Goal: Task Accomplishment & Management: Use online tool/utility

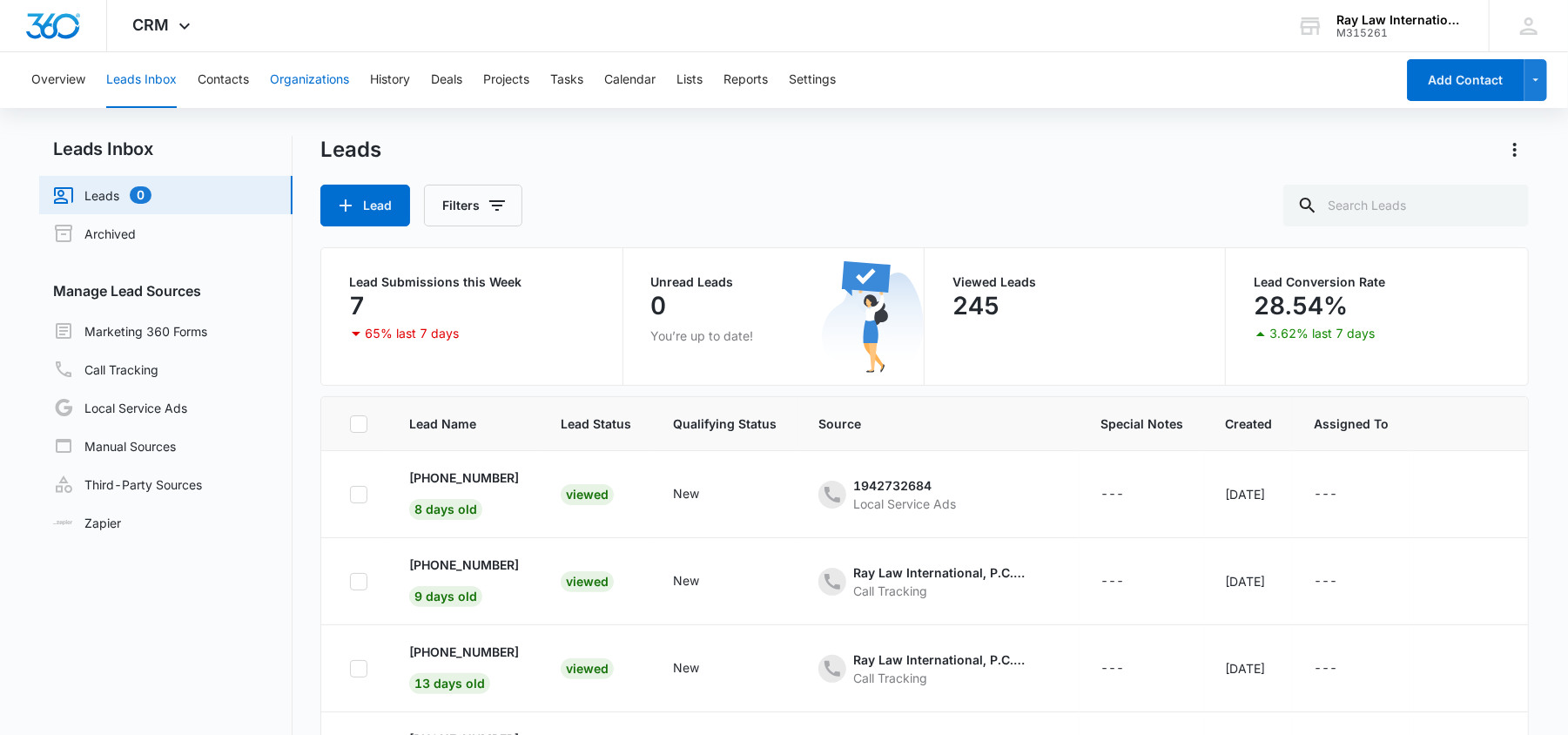
click at [310, 82] on button "Organizations" at bounding box center [309, 80] width 79 height 56
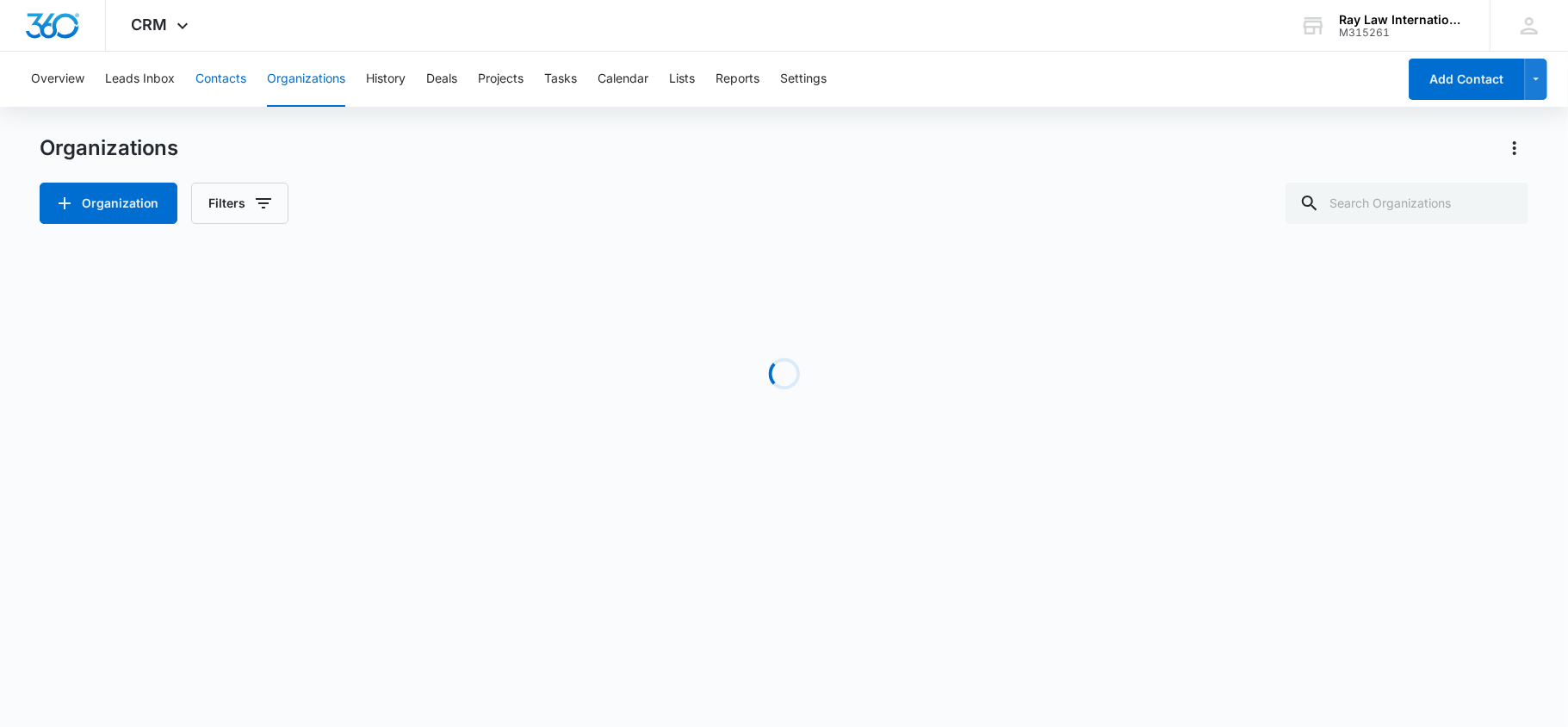
click at [203, 83] on button "Contacts" at bounding box center [220, 79] width 51 height 55
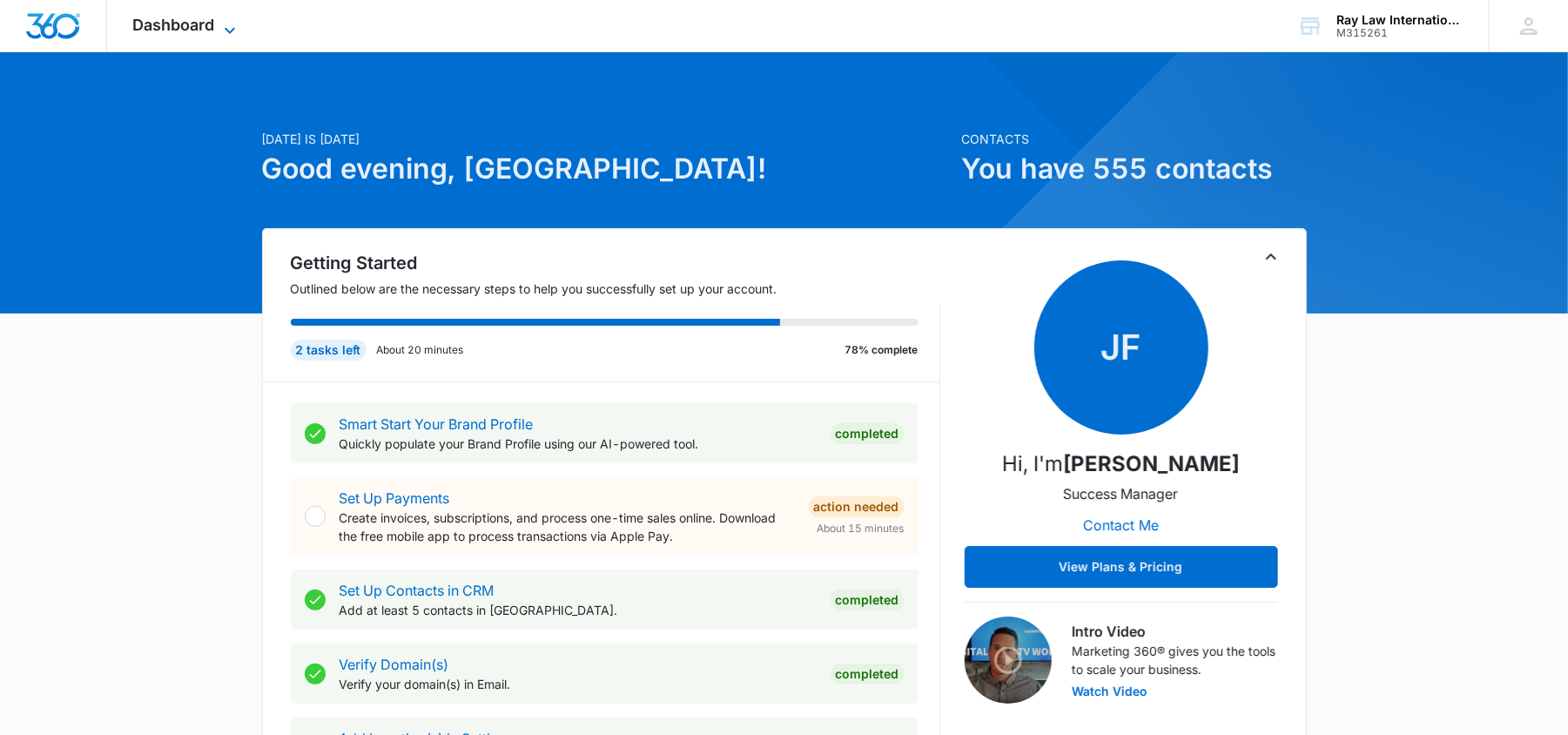
click at [178, 26] on span "Dashboard" at bounding box center [174, 24] width 82 height 18
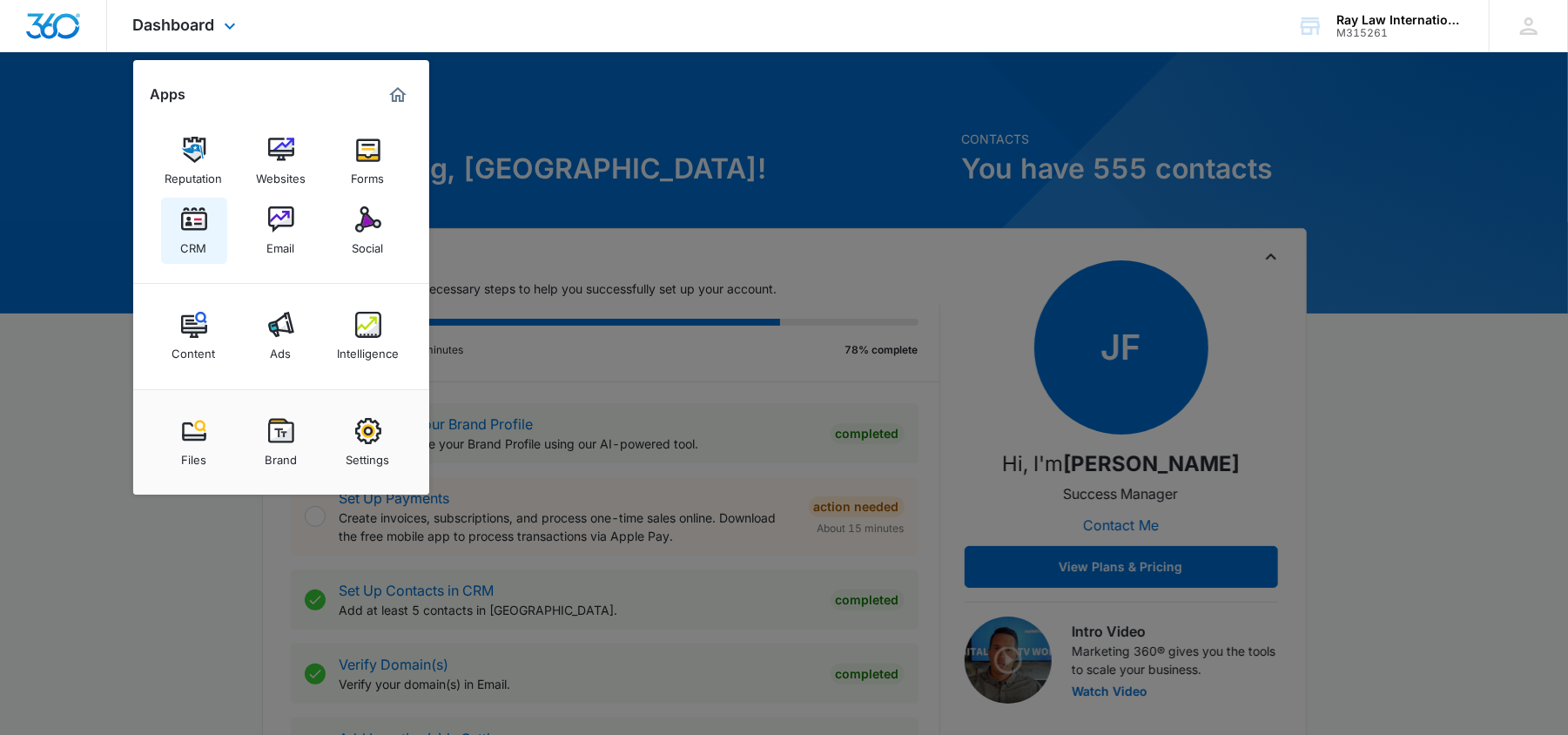
click at [204, 252] on div "CRM" at bounding box center [194, 243] width 26 height 23
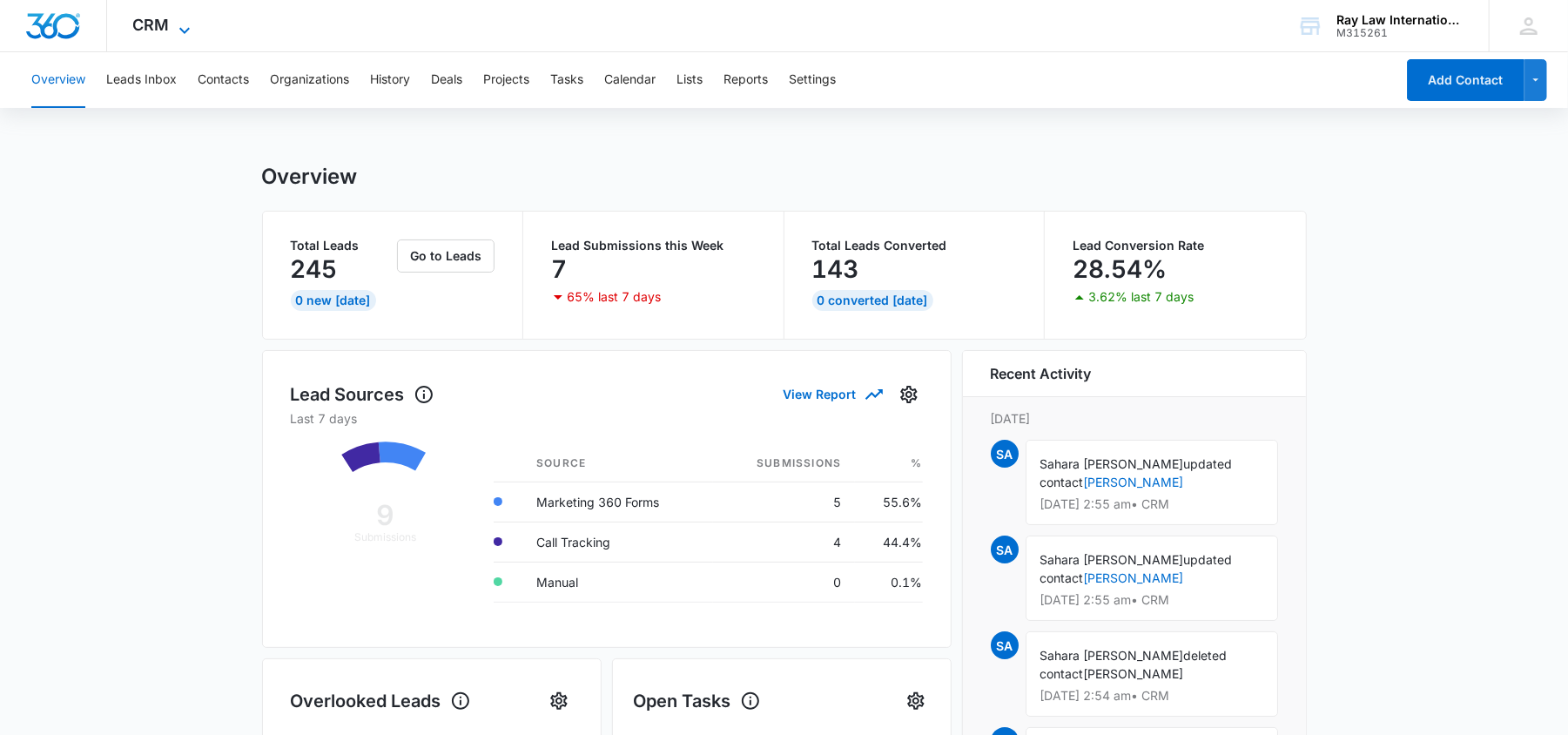
click at [161, 26] on span "CRM" at bounding box center [152, 24] width 37 height 18
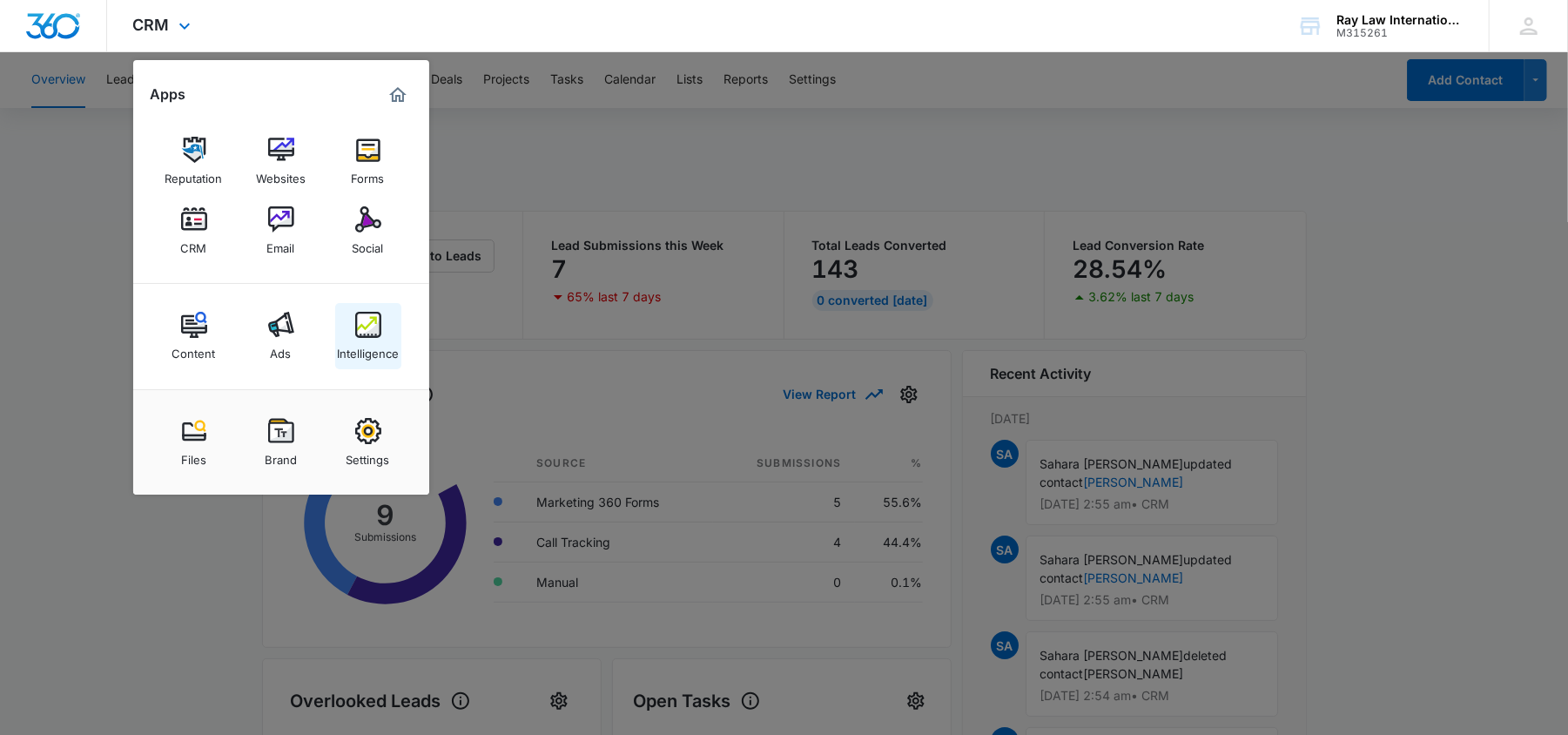
click at [356, 329] on img at bounding box center [368, 325] width 26 height 26
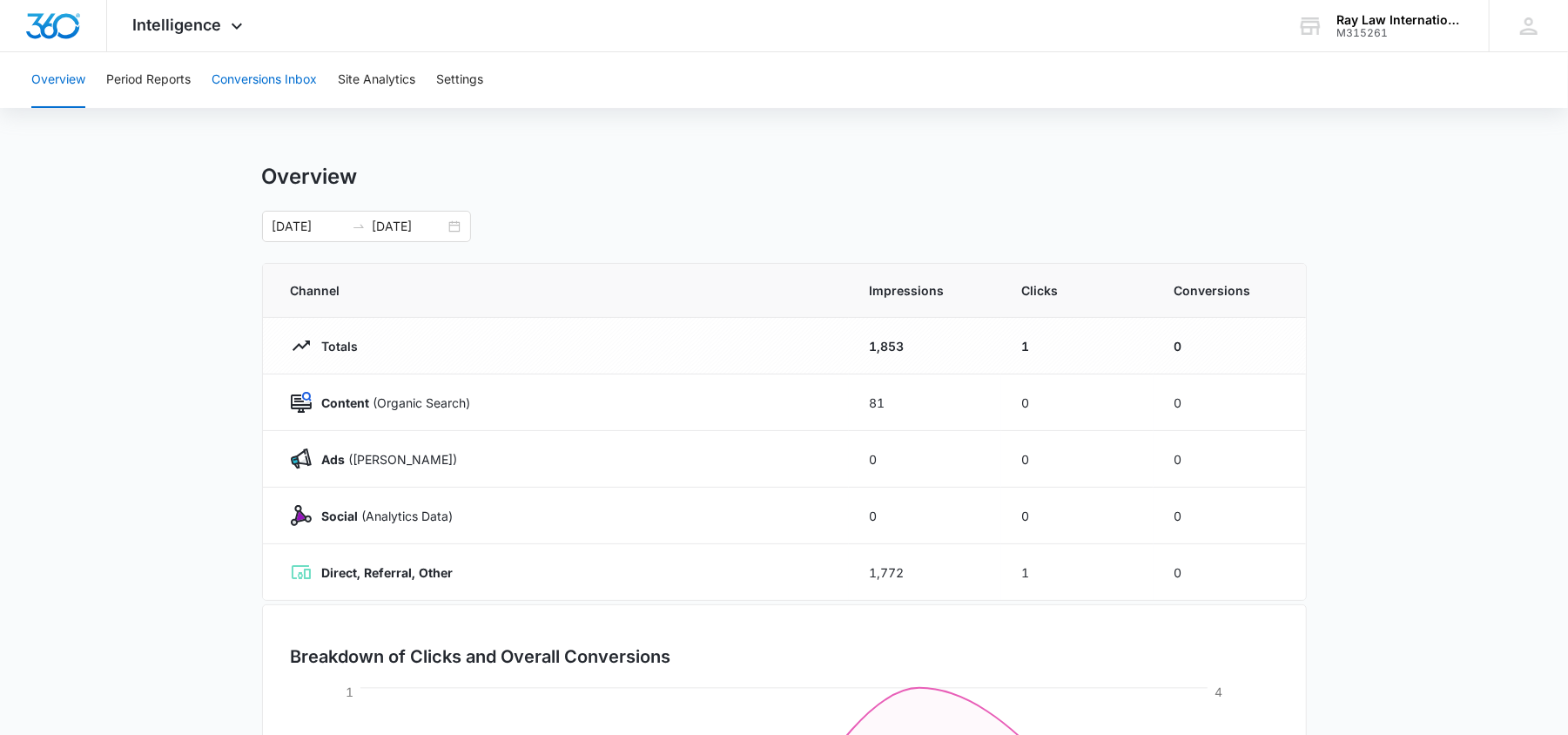
click at [263, 85] on button "Conversions Inbox" at bounding box center [264, 80] width 106 height 56
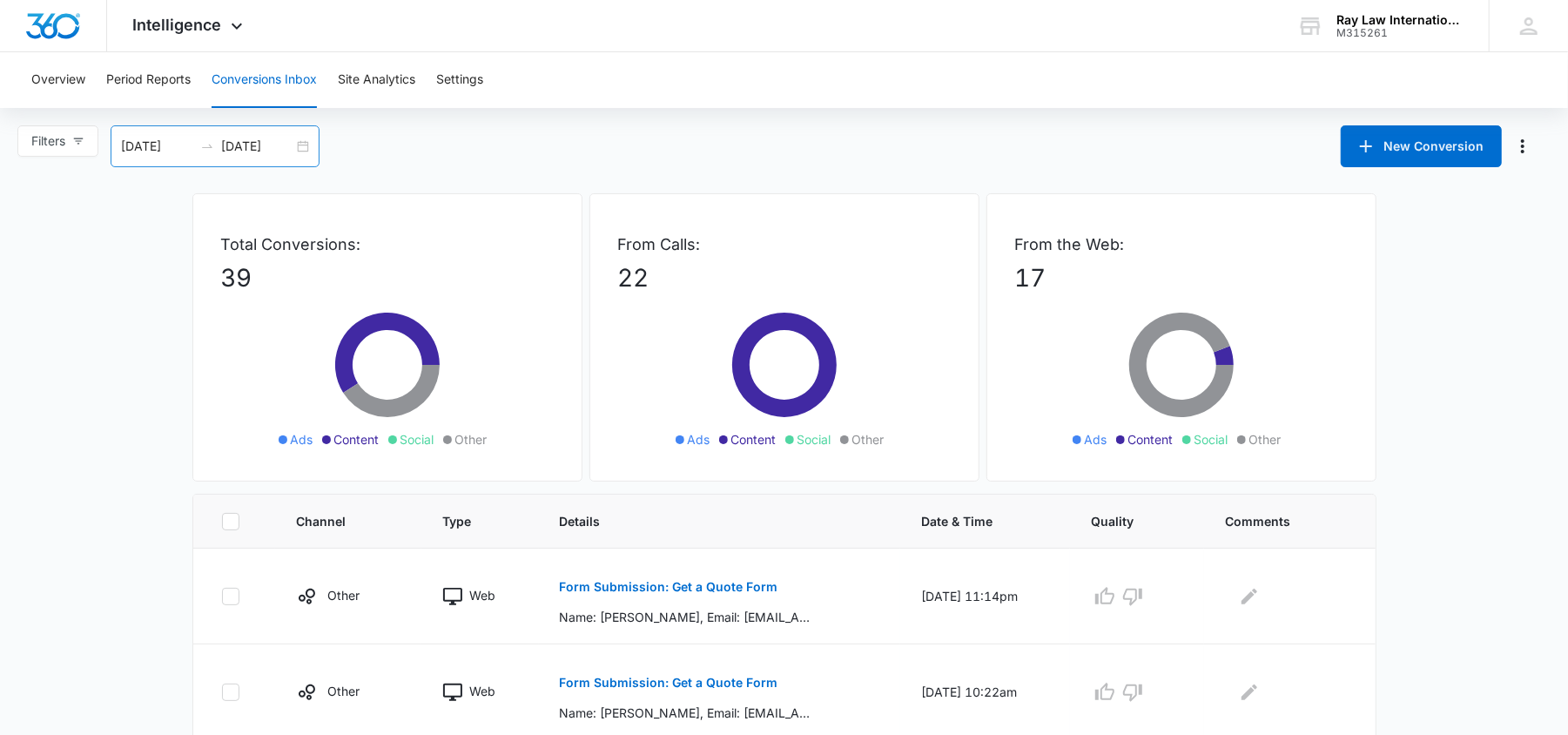
click at [209, 144] on icon "swap-right" at bounding box center [207, 145] width 14 height 14
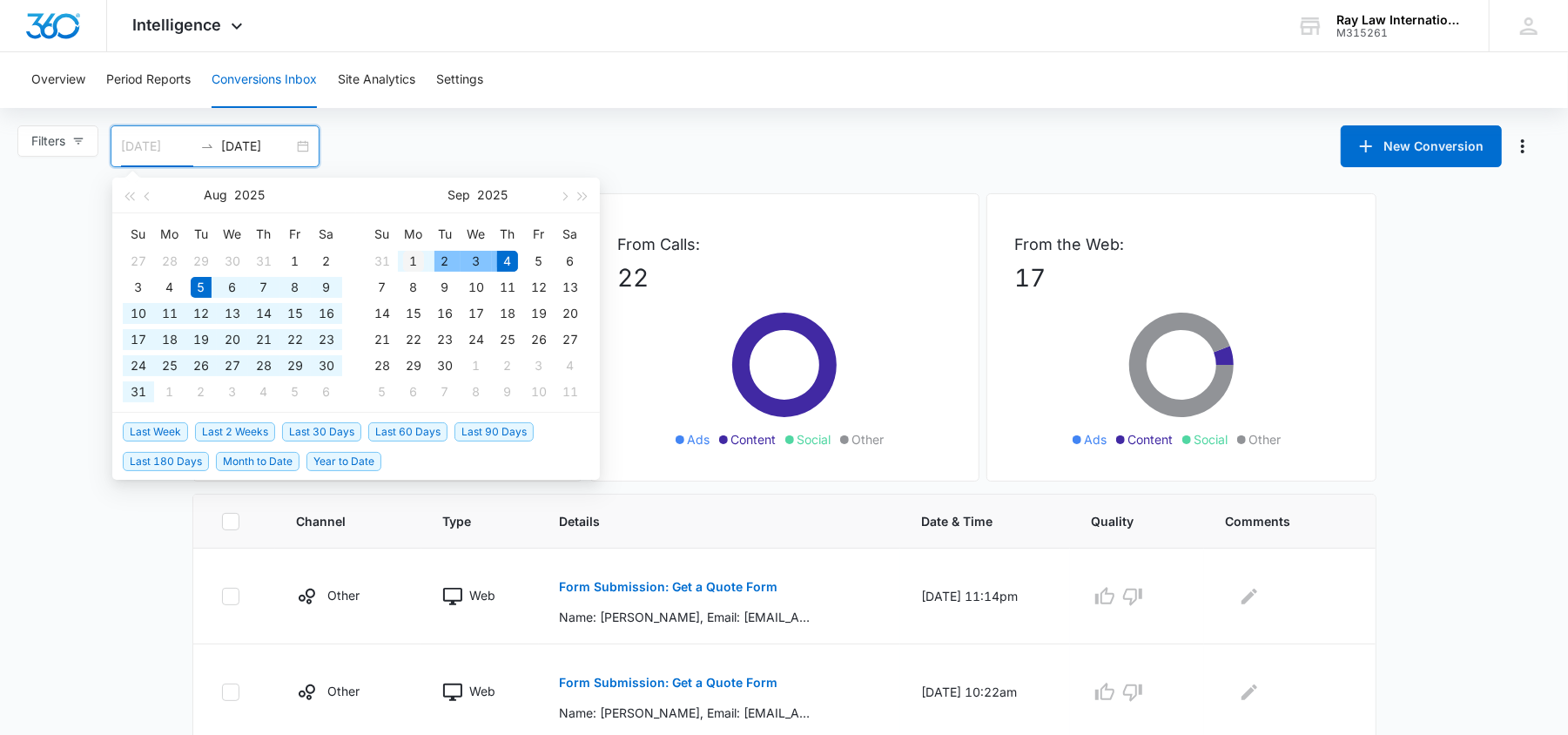
type input "09/01/2025"
click at [416, 255] on div "1" at bounding box center [413, 261] width 21 height 21
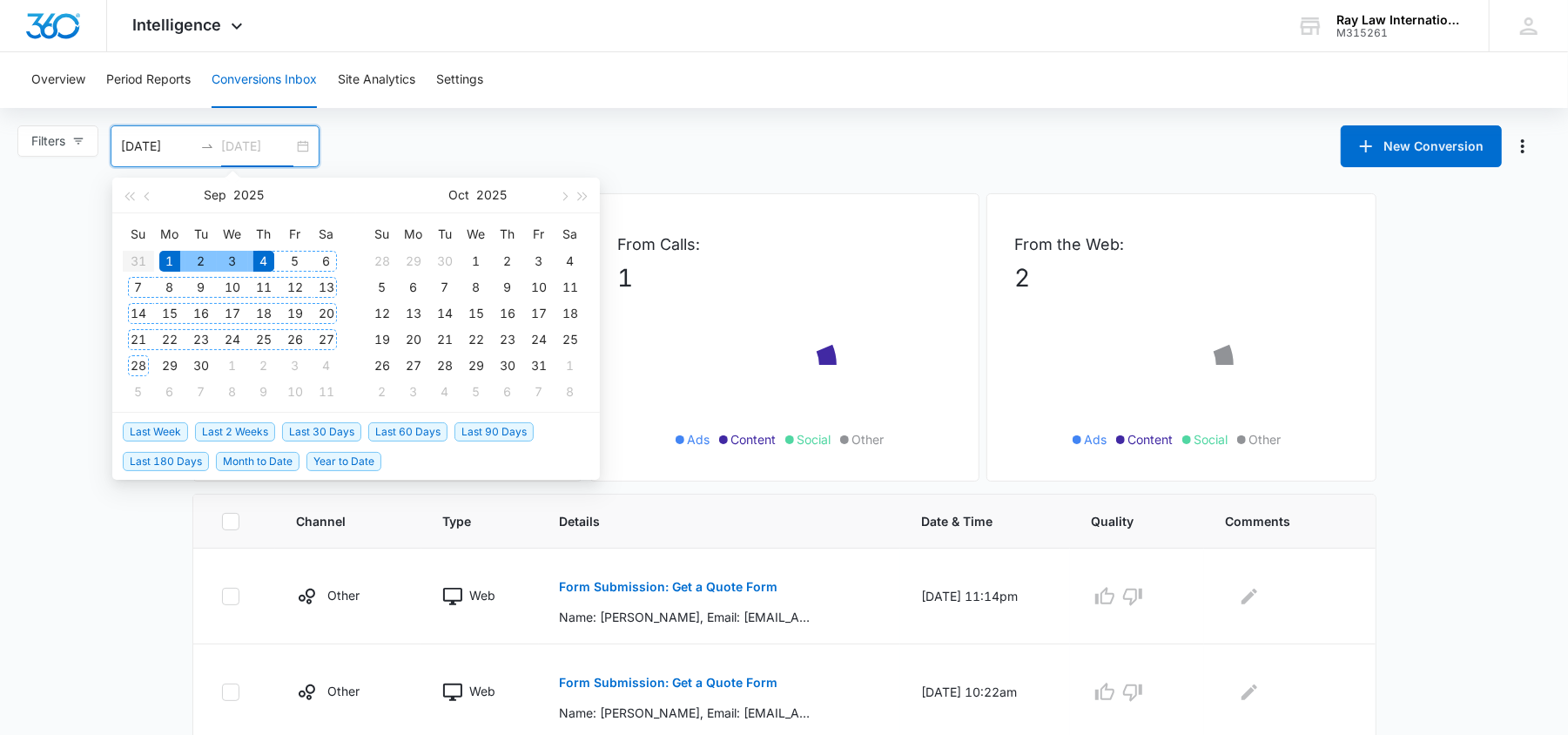
type input "[DATE]"
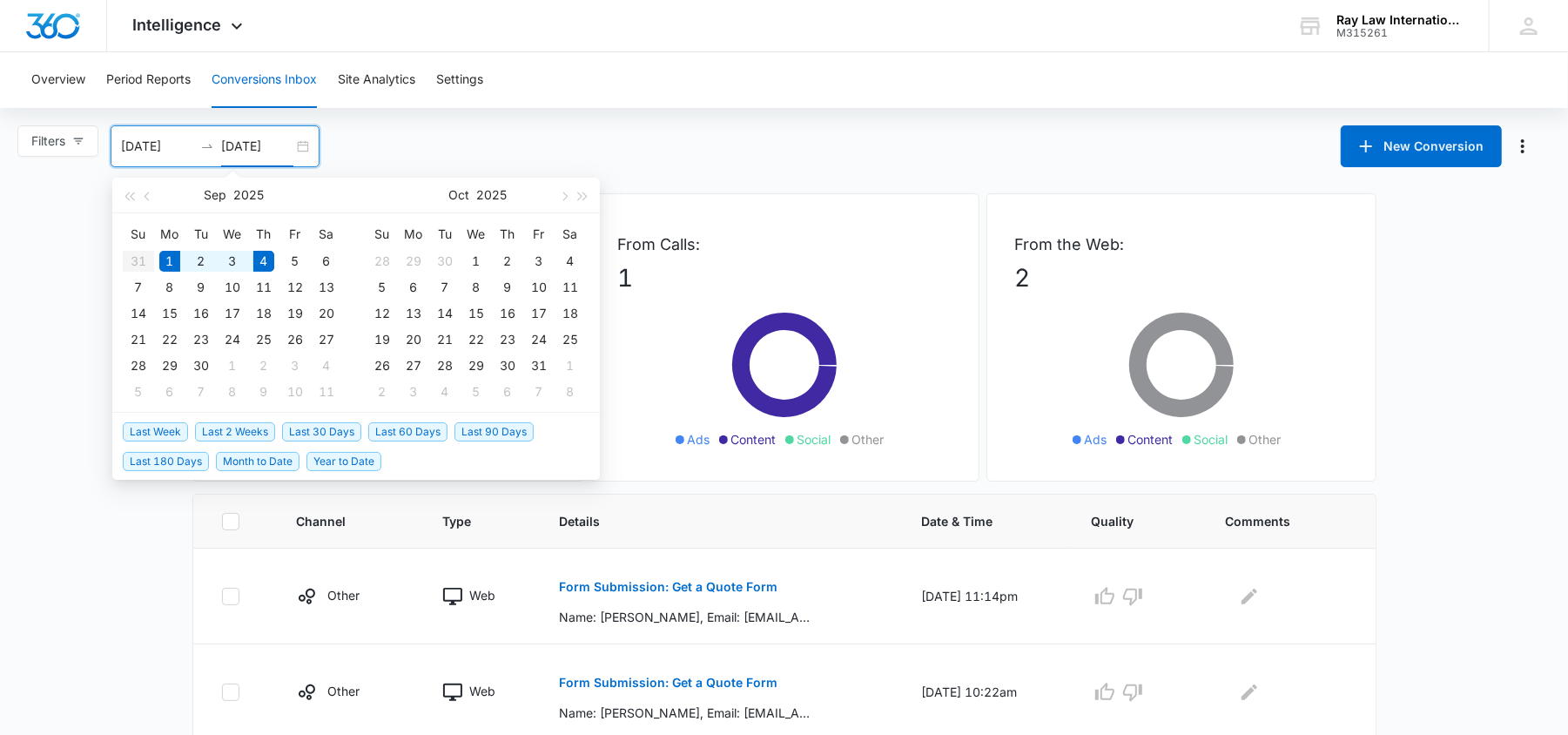
click at [454, 159] on div "Filters 09/01/2025 09/04/2025 New Conversion Sep 2025 Su Mo Tu We Th Fr Sa 31 1…" at bounding box center [784, 146] width 1568 height 41
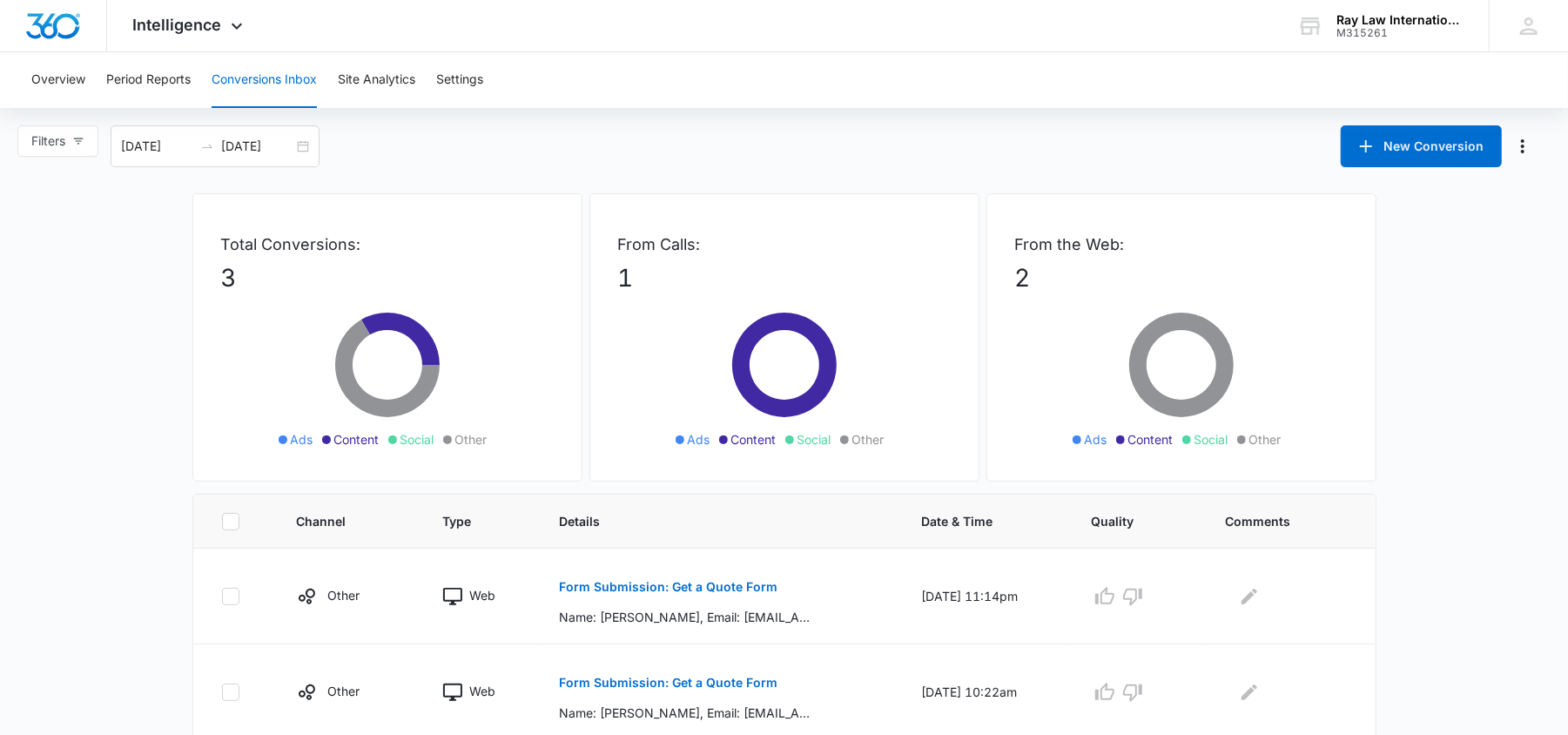
click at [819, 130] on div "Filters 09/01/2025 09/04/2025 New Conversion Sep 2025 Su Mo Tu We Th Fr Sa 31 1…" at bounding box center [784, 146] width 1568 height 41
